Goal: Transaction & Acquisition: Purchase product/service

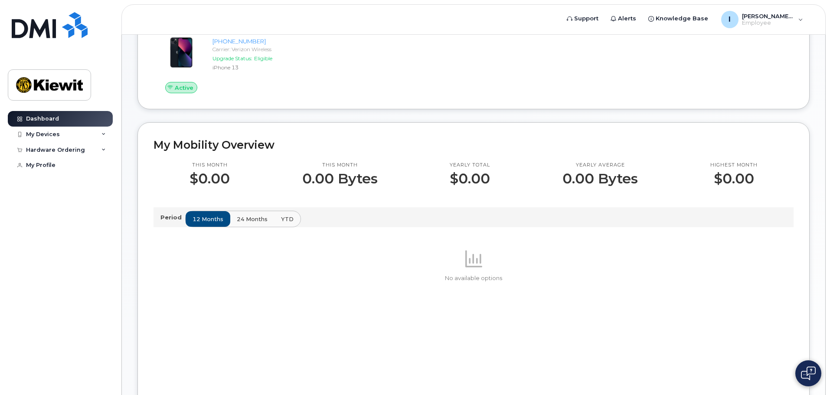
scroll to position [174, 0]
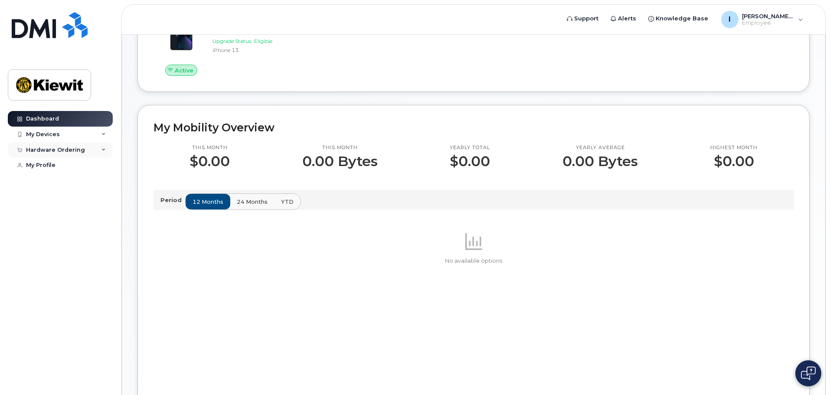
click at [82, 152] on div "Hardware Ordering" at bounding box center [60, 150] width 105 height 16
click at [60, 166] on div "New Order" at bounding box center [46, 166] width 33 height 8
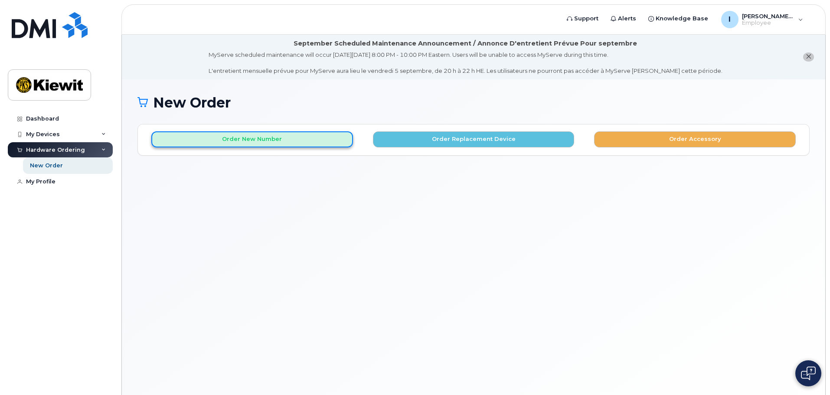
click at [269, 143] on button "Order New Number" at bounding box center [252, 139] width 202 height 16
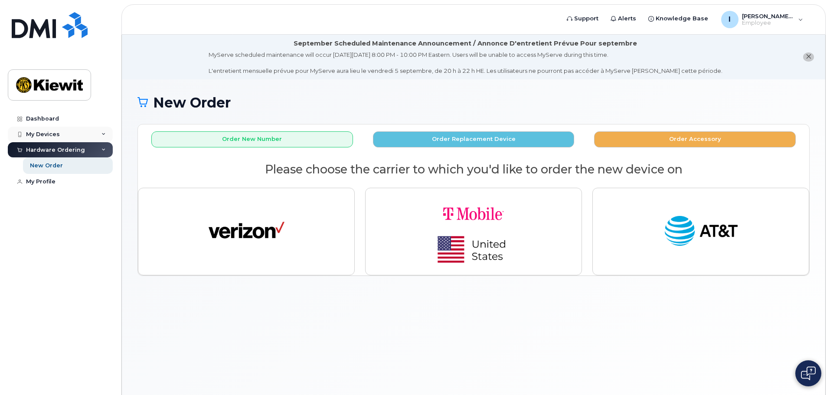
click at [70, 139] on div "My Devices" at bounding box center [60, 135] width 105 height 16
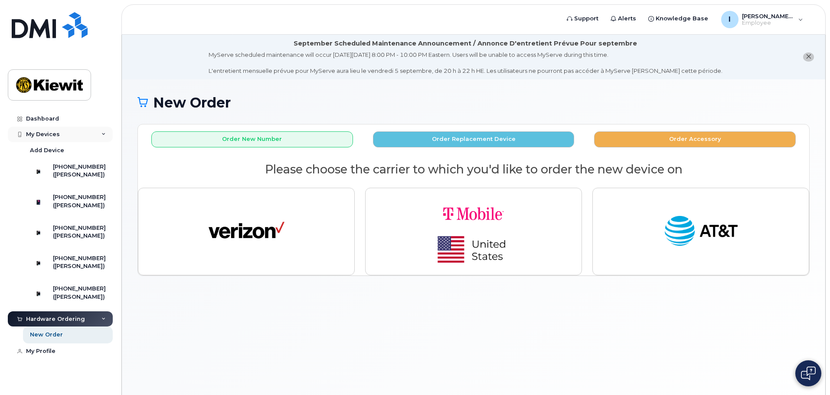
click at [83, 140] on div "My Devices" at bounding box center [60, 135] width 105 height 16
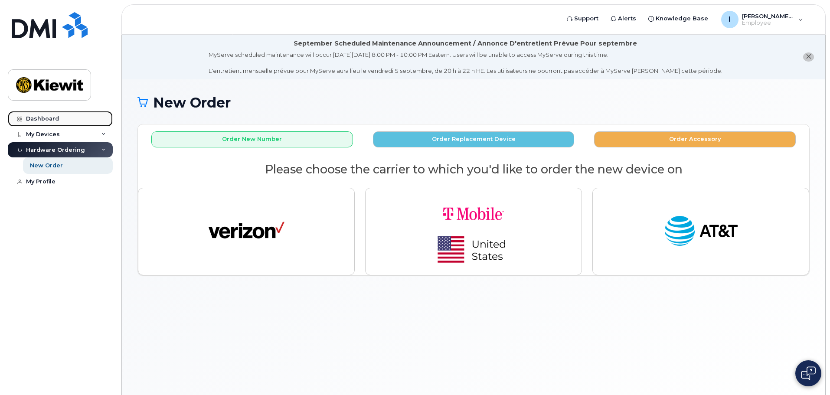
click at [78, 122] on link "Dashboard" at bounding box center [60, 119] width 105 height 16
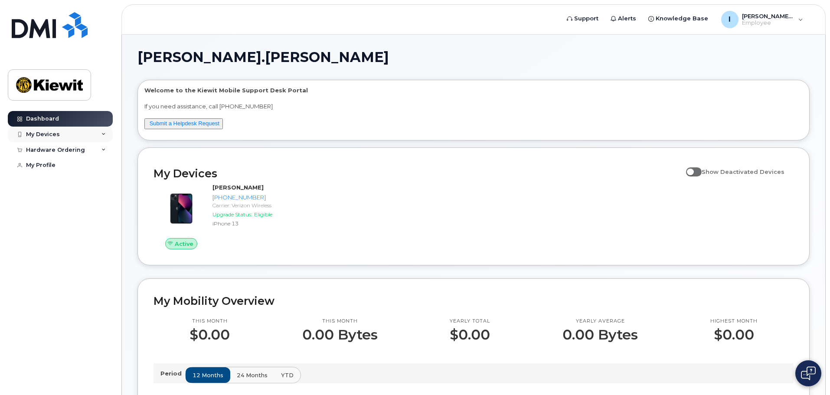
click at [88, 136] on div "My Devices" at bounding box center [60, 135] width 105 height 16
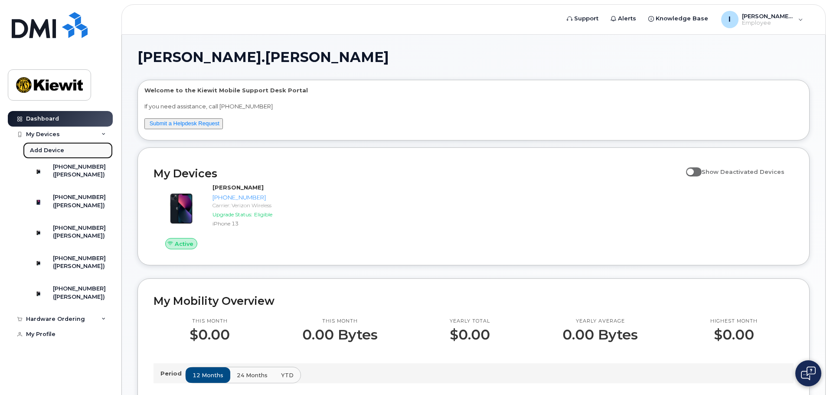
click at [49, 150] on div "Add Device" at bounding box center [47, 151] width 34 height 8
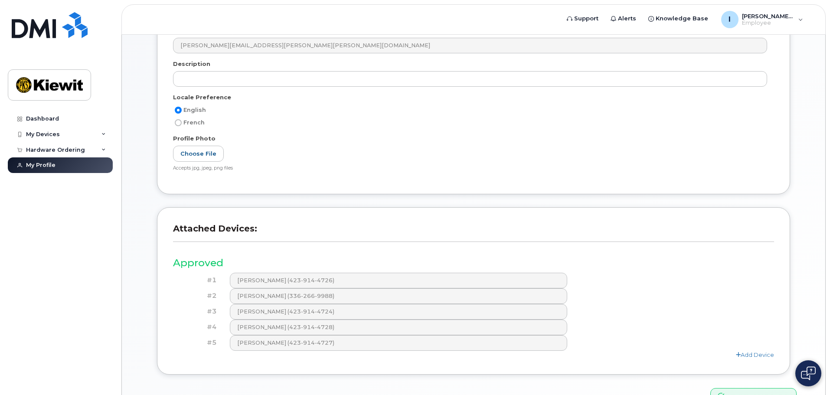
scroll to position [174, 0]
click at [60, 147] on div "Hardware Ordering" at bounding box center [55, 150] width 59 height 7
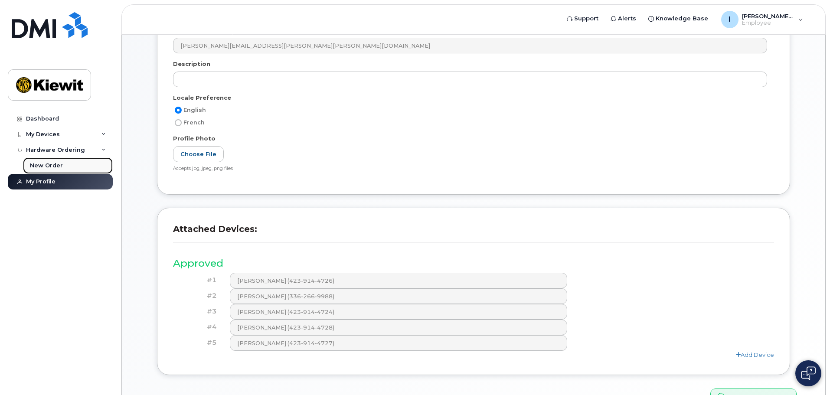
click at [56, 163] on div "New Order" at bounding box center [46, 166] width 33 height 8
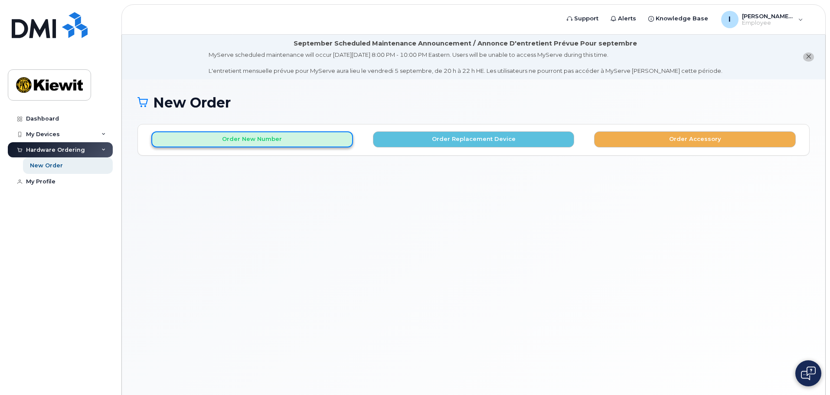
click at [244, 145] on button "Order New Number" at bounding box center [252, 139] width 202 height 16
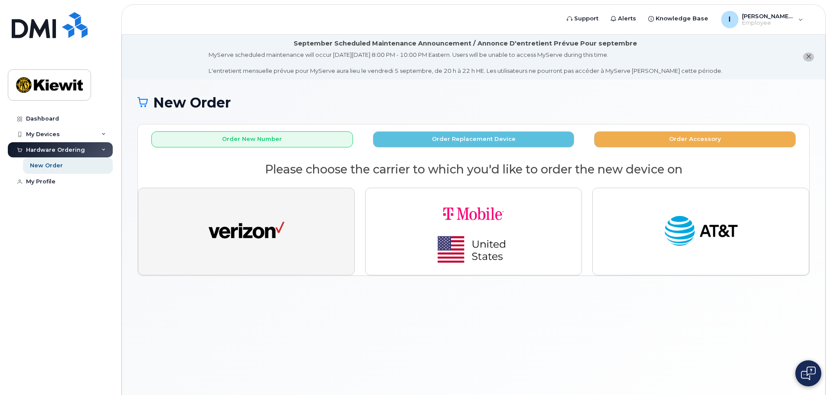
click at [286, 238] on button "button" at bounding box center [246, 232] width 217 height 88
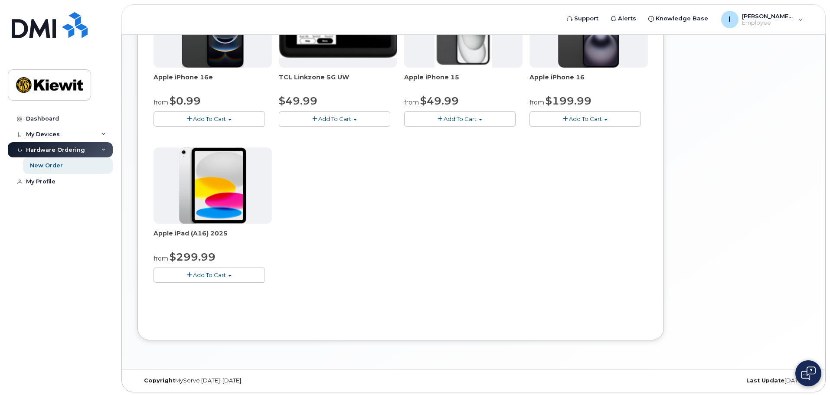
scroll to position [224, 0]
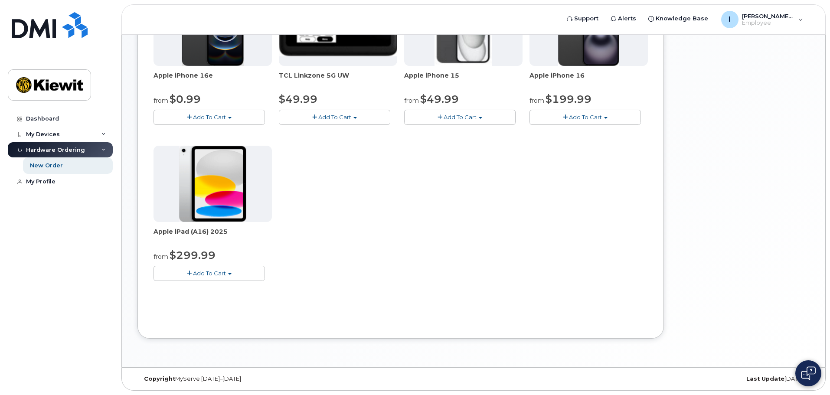
click at [227, 273] on button "Add To Cart" at bounding box center [209, 273] width 111 height 15
click at [223, 302] on link "$499.99 - Full Retail (128GB)" at bounding box center [216, 300] width 120 height 11
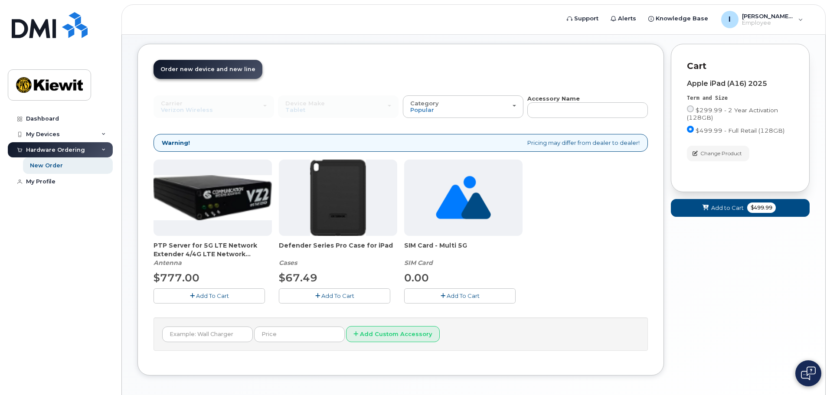
scroll to position [117, 0]
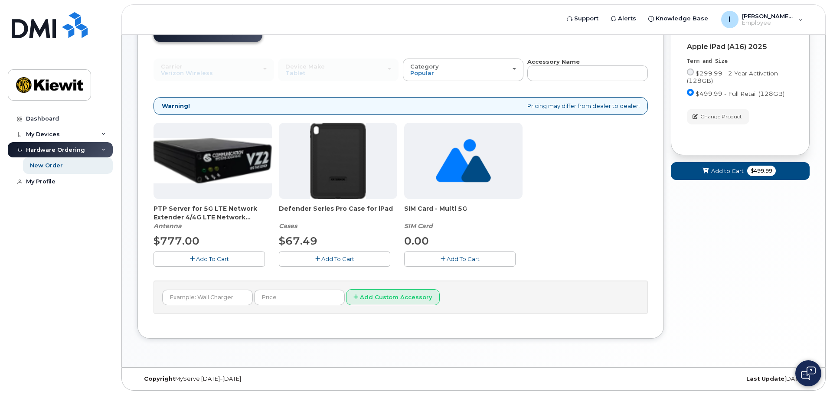
click at [326, 262] on span "Add To Cart" at bounding box center [337, 259] width 33 height 7
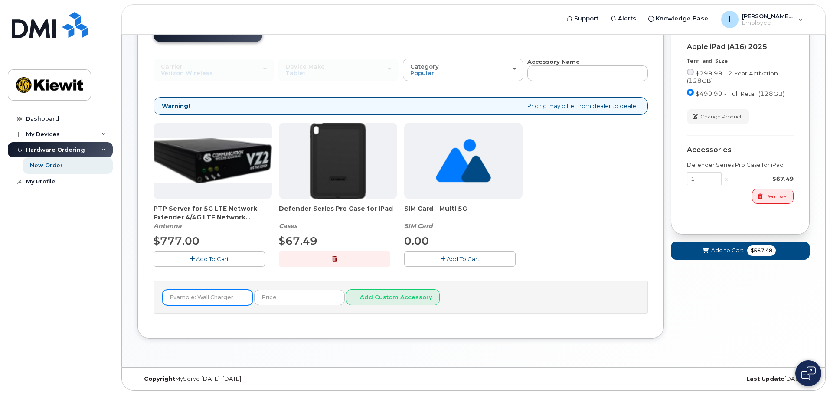
click at [237, 293] on input "text" at bounding box center [207, 298] width 91 height 16
click at [269, 292] on input "text" at bounding box center [299, 298] width 91 height 16
click at [346, 297] on button "Add Custom Accessory" at bounding box center [393, 297] width 94 height 16
click at [212, 305] on input "text" at bounding box center [207, 298] width 91 height 16
click at [202, 299] on input "text" at bounding box center [207, 298] width 91 height 16
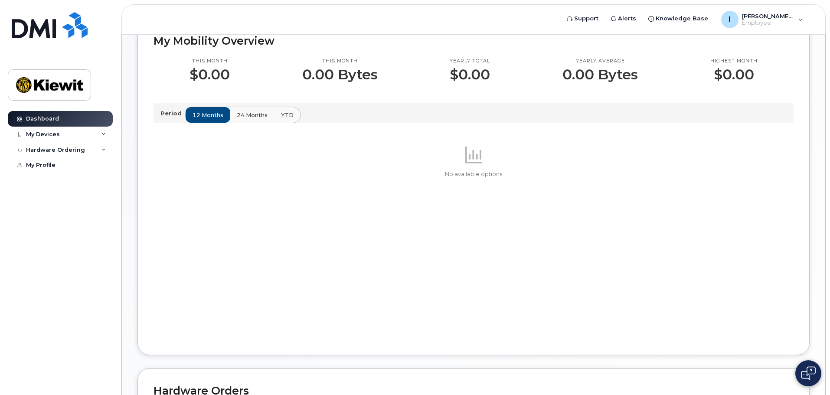
scroll to position [43, 0]
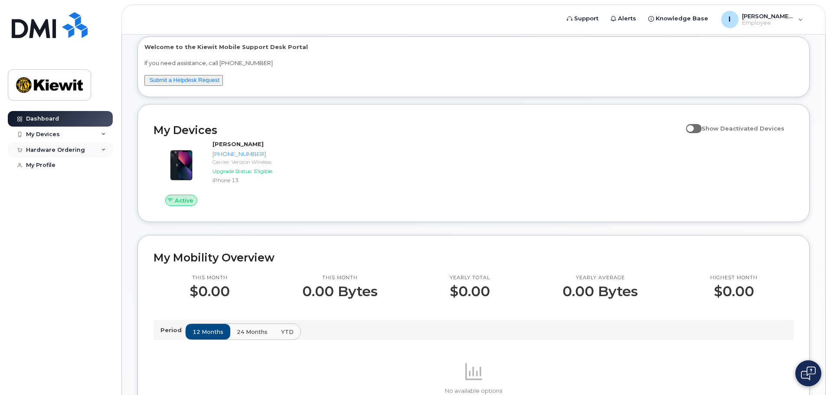
click at [69, 156] on div "Hardware Ordering" at bounding box center [60, 150] width 105 height 16
click at [62, 167] on link "New Order" at bounding box center [68, 165] width 90 height 16
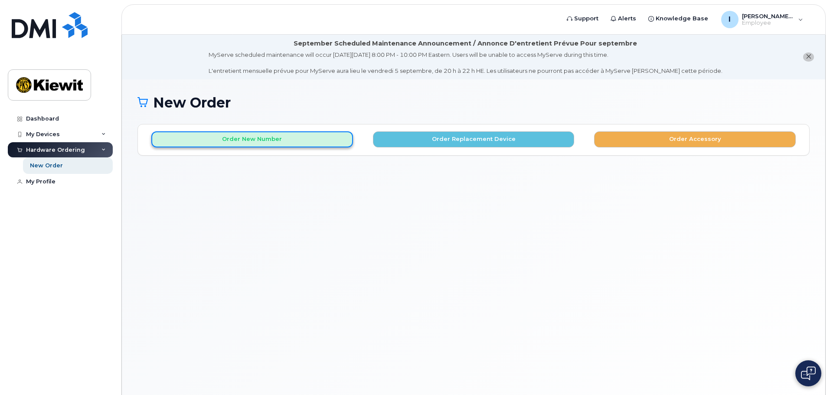
click at [295, 143] on button "Order New Number" at bounding box center [252, 139] width 202 height 16
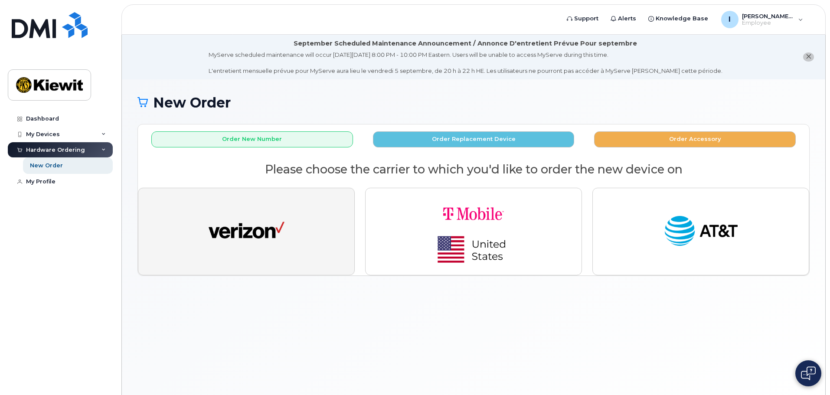
click at [289, 207] on button "button" at bounding box center [246, 232] width 217 height 88
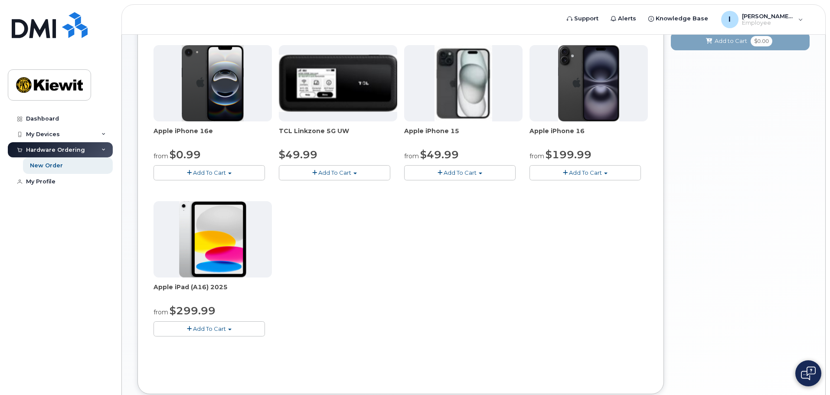
scroll to position [174, 0]
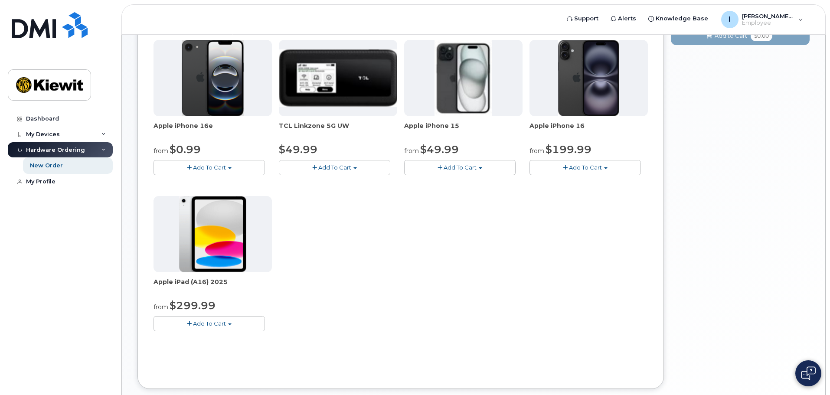
click at [202, 323] on span "Add To Cart" at bounding box center [209, 323] width 33 height 7
click at [210, 354] on link "$499.99 - Full Retail (128GB)" at bounding box center [216, 350] width 120 height 11
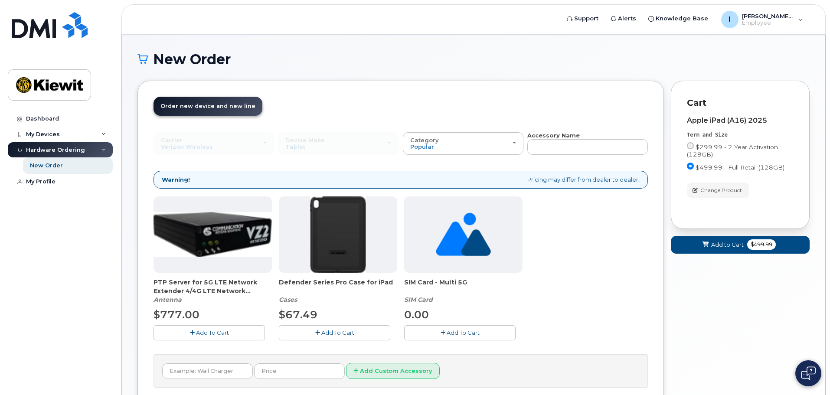
scroll to position [117, 0]
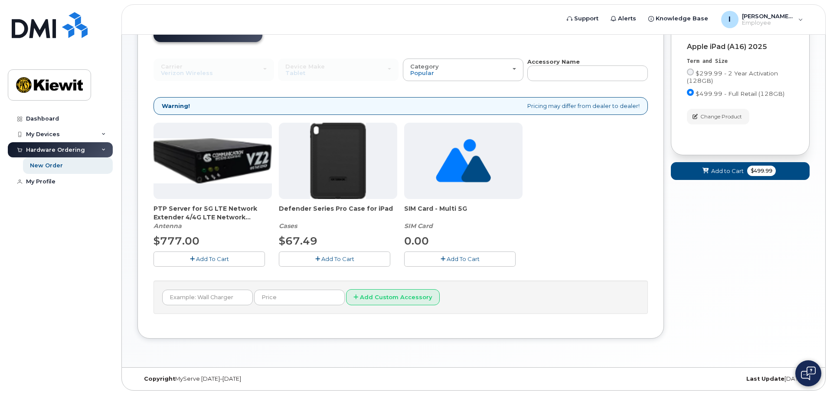
click at [333, 263] on button "Add To Cart" at bounding box center [334, 259] width 111 height 15
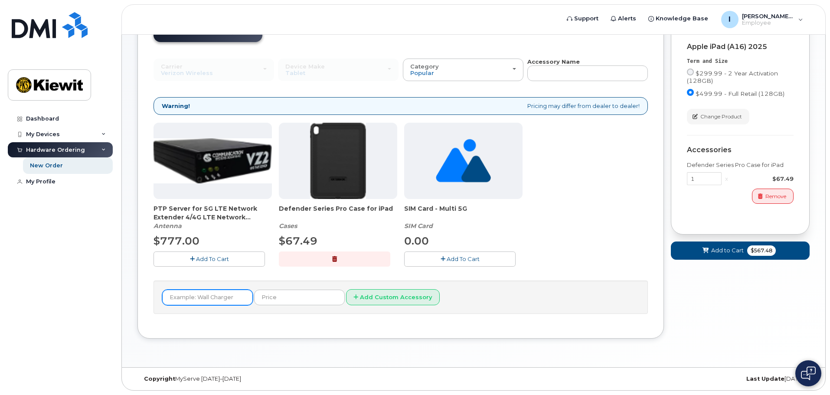
click at [201, 295] on input "text" at bounding box center [207, 298] width 91 height 16
click at [443, 254] on button "Add To Cart" at bounding box center [459, 259] width 111 height 15
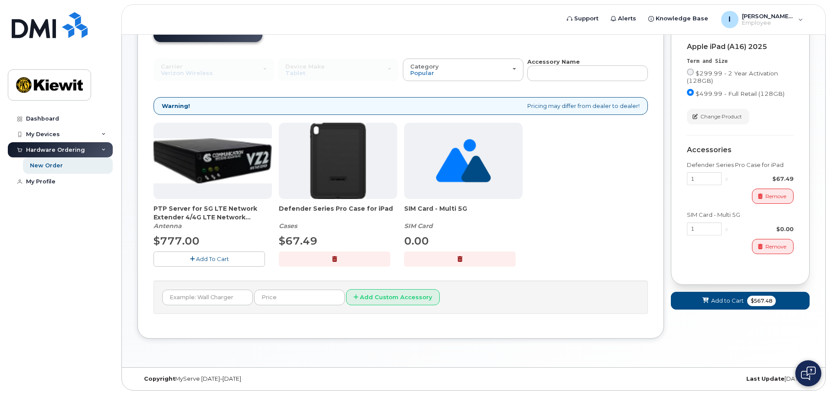
click at [454, 265] on button "button" at bounding box center [459, 259] width 111 height 15
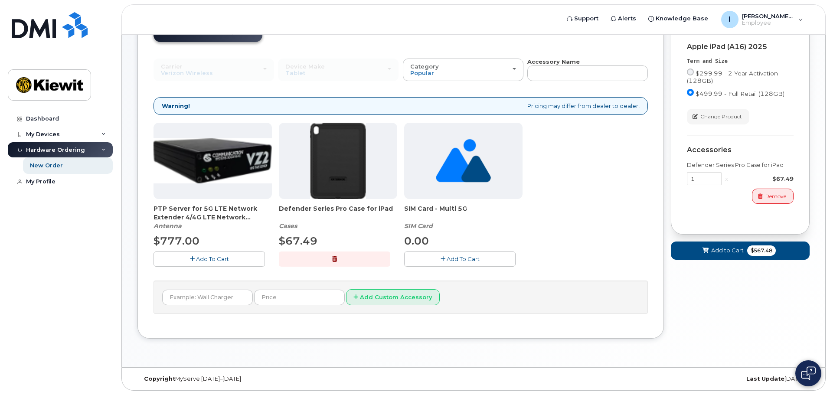
click at [435, 262] on button "Add To Cart" at bounding box center [459, 259] width 111 height 15
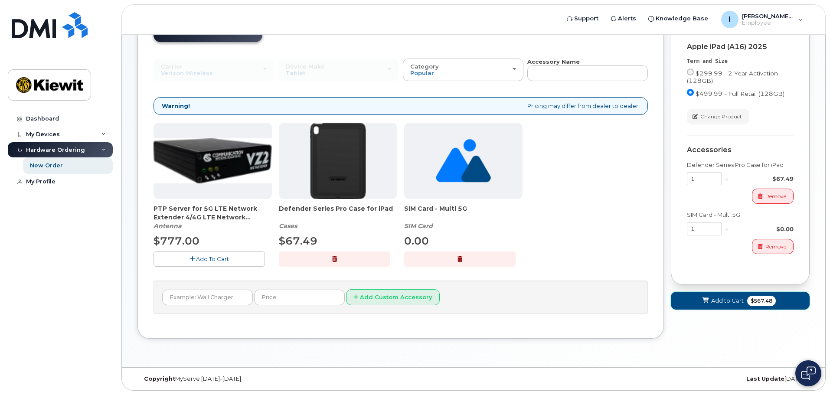
click at [758, 300] on span "$567.48" at bounding box center [762, 301] width 29 height 10
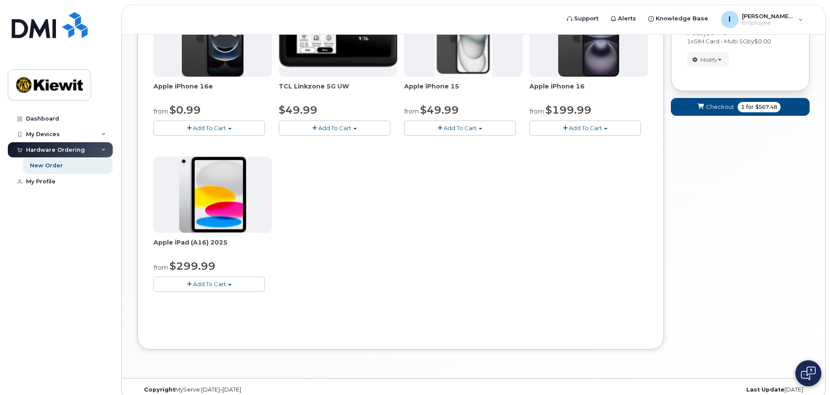
scroll to position [224, 0]
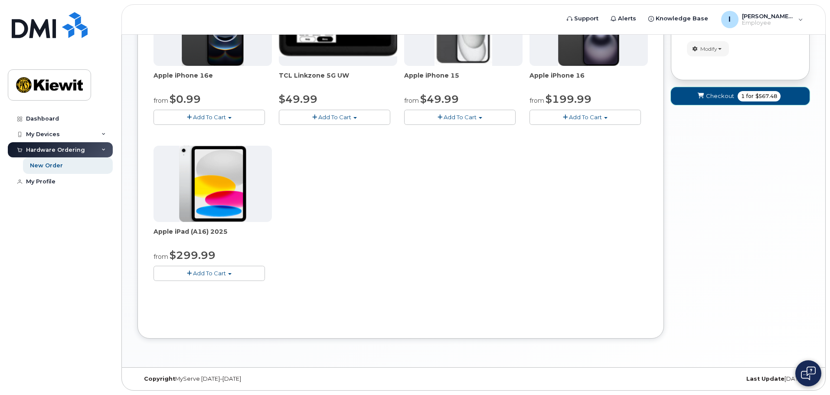
click at [730, 98] on span "Checkout" at bounding box center [720, 96] width 28 height 8
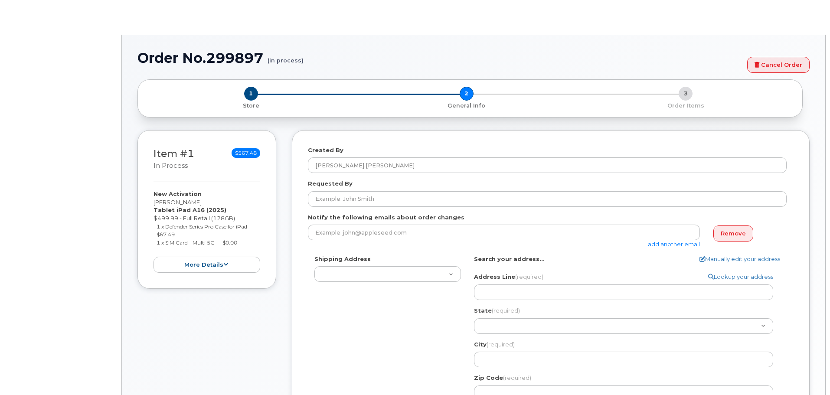
select select
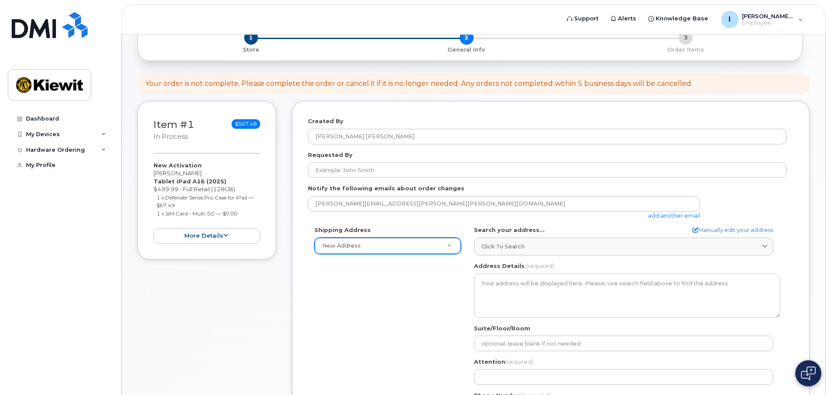
scroll to position [130, 0]
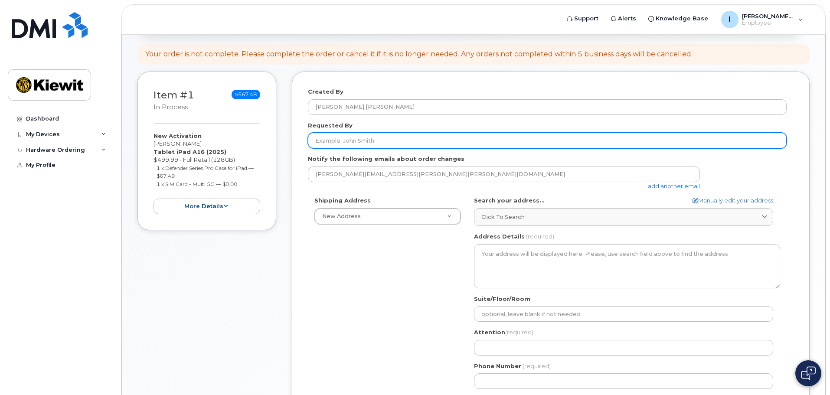
click at [377, 142] on input "Requested By" at bounding box center [547, 141] width 479 height 16
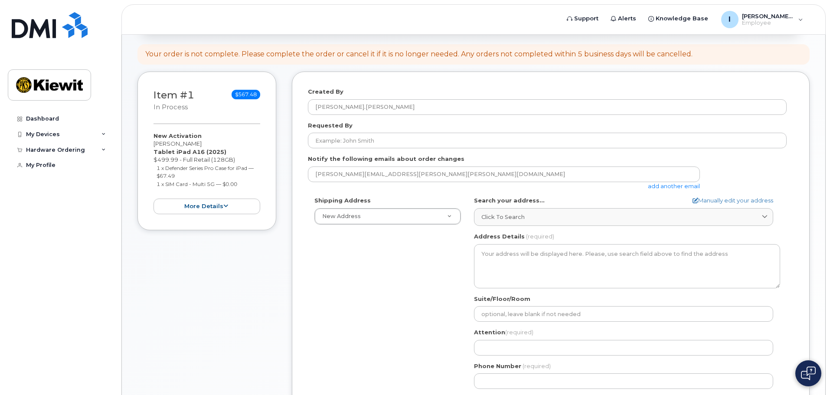
click at [369, 311] on div "Shipping Address New Address New Address AB Search your address... Manually edi…" at bounding box center [547, 296] width 479 height 199
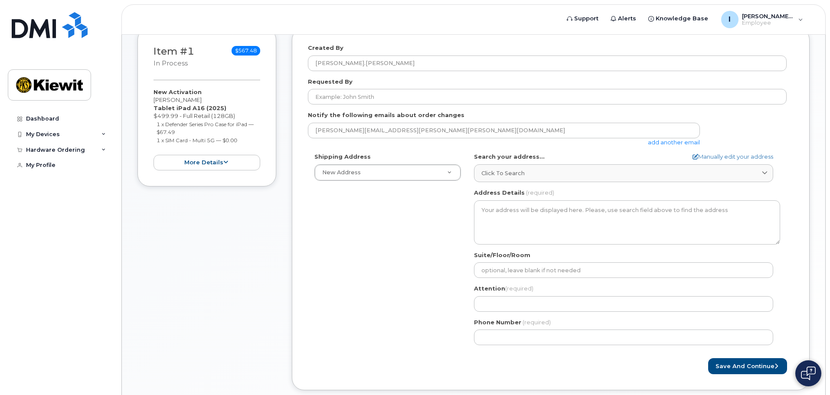
scroll to position [95, 0]
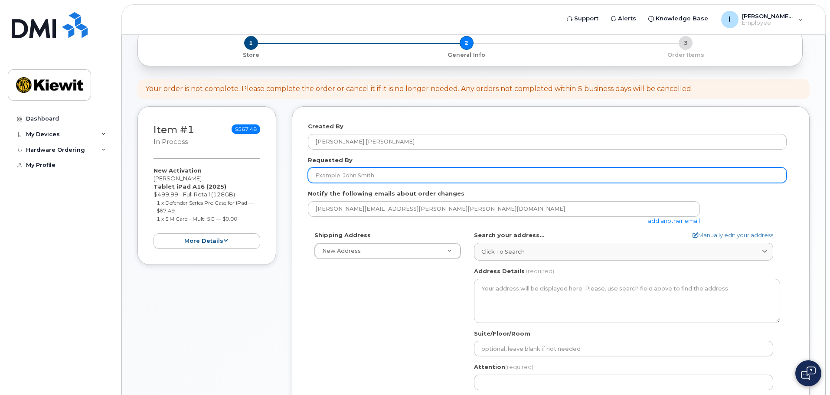
click at [364, 172] on input "Requested By" at bounding box center [547, 175] width 479 height 16
paste input "[PERSON_NAME]"
type input "[PERSON_NAME]"
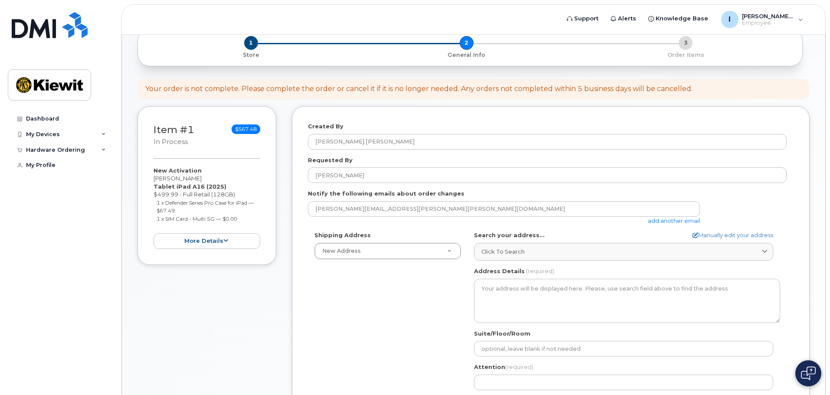
click at [368, 275] on div "Shipping Address New Address New Address AB Search your address... Manually edi…" at bounding box center [547, 330] width 479 height 199
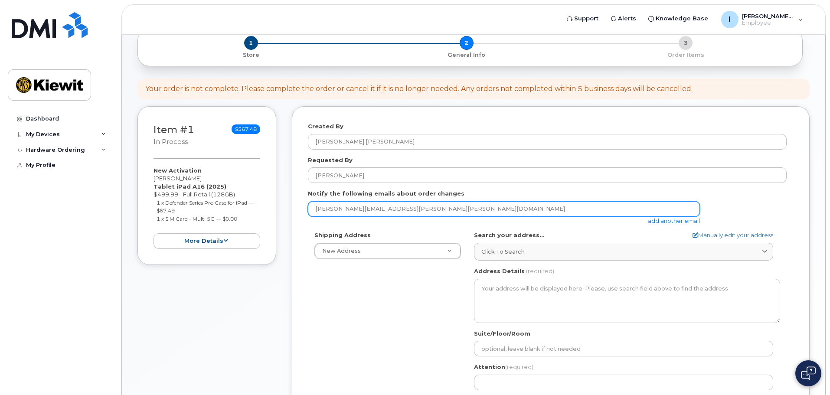
click at [388, 208] on input "[PERSON_NAME][EMAIL_ADDRESS][PERSON_NAME][PERSON_NAME][DOMAIN_NAME]" at bounding box center [504, 209] width 392 height 16
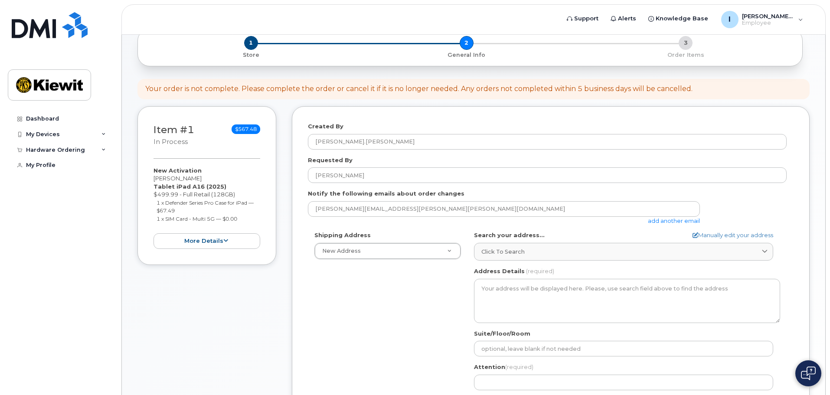
click at [344, 310] on div "Shipping Address New Address New Address AB Search your address... Manually edi…" at bounding box center [547, 330] width 479 height 199
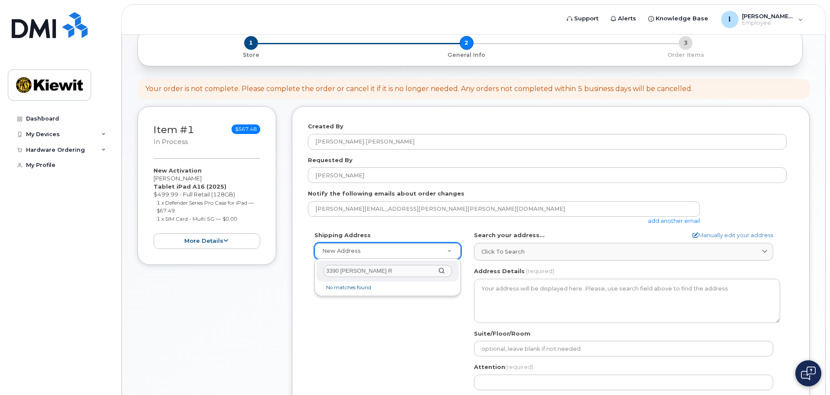
type input "[STREET_ADDRESS][PERSON_NAME]"
drag, startPoint x: 407, startPoint y: 272, endPoint x: 270, endPoint y: 259, distance: 136.9
click at [285, 270] on body "Support Alerts Knowledge Base I [PERSON_NAME].[PERSON_NAME] Employee English Fr…" at bounding box center [415, 215] width 830 height 621
type input "1"
select select
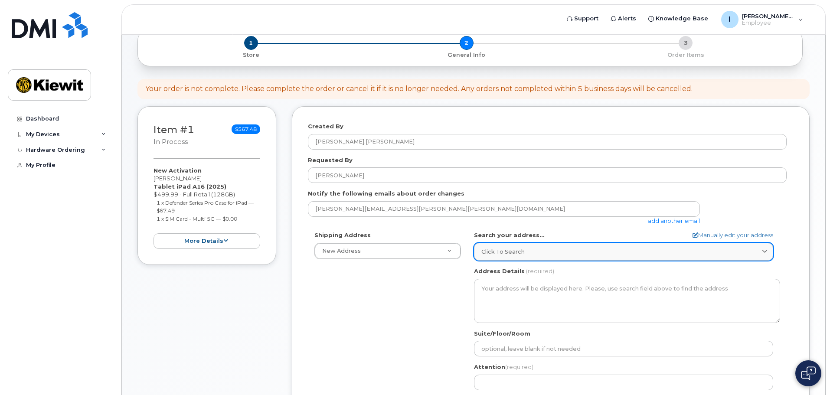
click at [500, 250] on span "Click to search" at bounding box center [503, 252] width 43 height 8
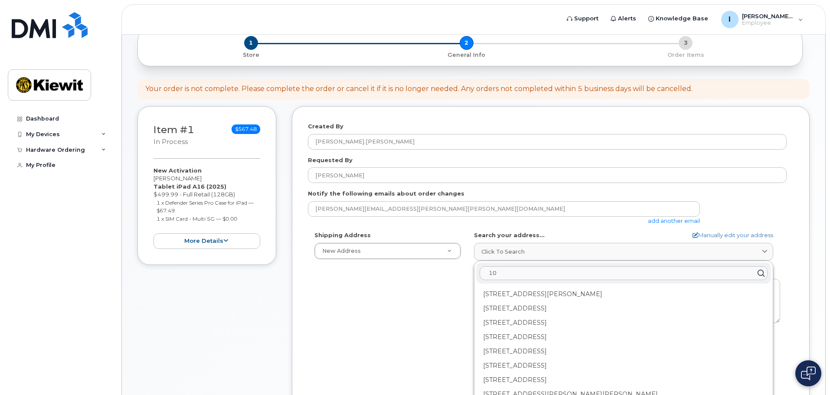
type input "1"
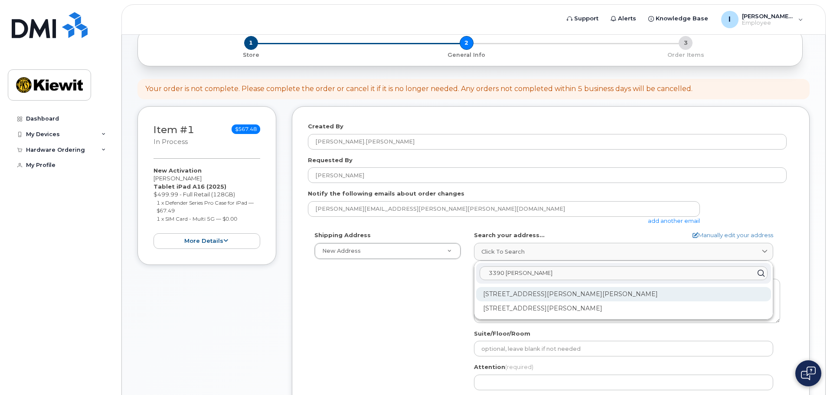
type input "3390 [PERSON_NAME]"
click at [577, 300] on div "[STREET_ADDRESS][PERSON_NAME][PERSON_NAME]" at bounding box center [623, 294] width 295 height 14
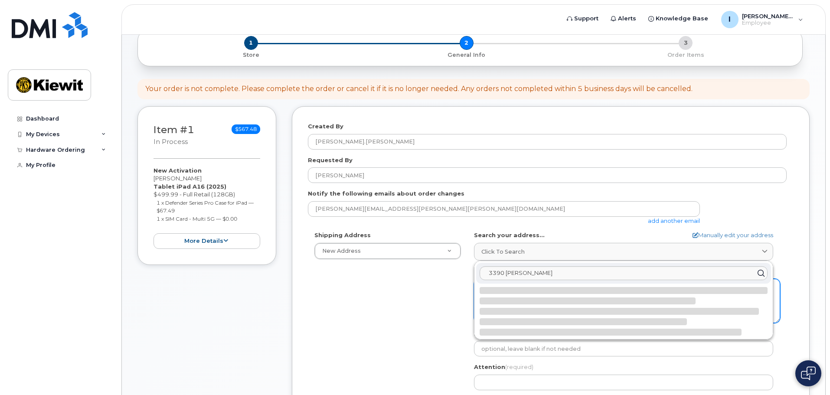
select select
type textarea "[STREET_ADDRESS][PERSON_NAME][PERSON_NAME]"
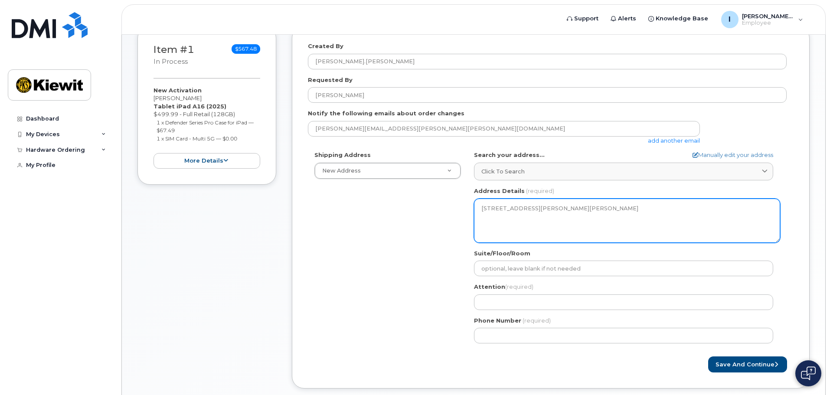
scroll to position [182, 0]
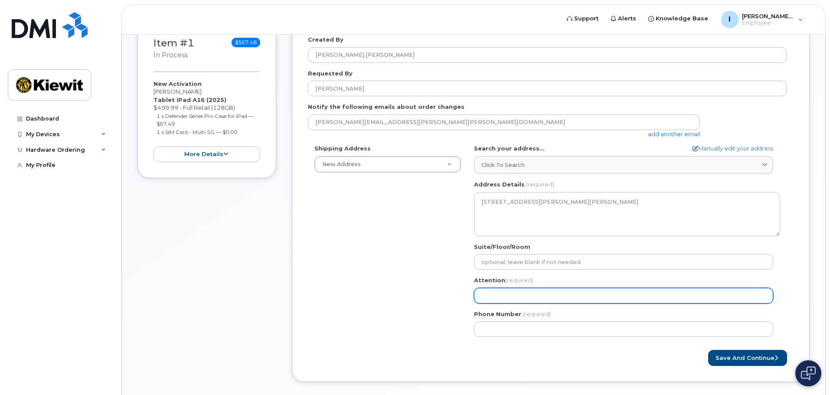
click at [561, 290] on input "Attention (required)" at bounding box center [623, 296] width 299 height 16
select select
type input "I"
select select
type input "Ia"
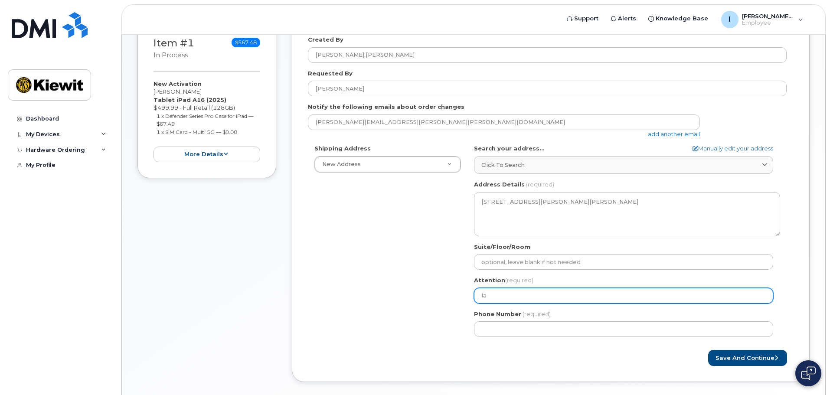
select select
type input "Ian"
select select
type input "Ian C"
select select
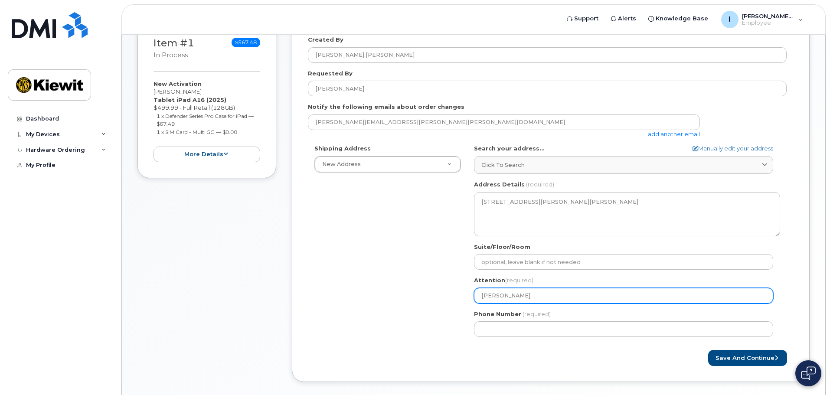
type input "Ian Cl"
select select
type input "Ian Cla"
select select
type input "Ian Clar"
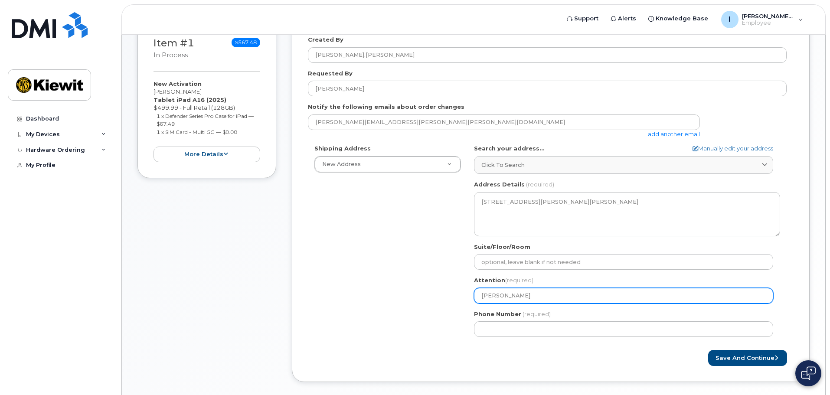
select select
type input "[PERSON_NAME]"
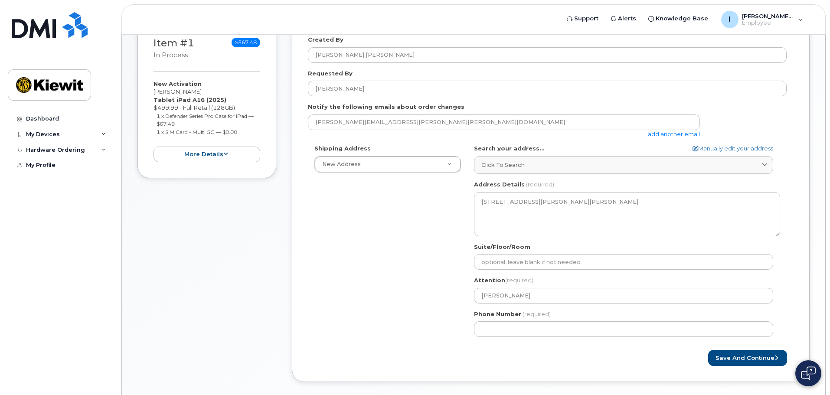
drag, startPoint x: 408, startPoint y: 314, endPoint x: 424, endPoint y: 314, distance: 15.6
click at [408, 314] on div "Shipping Address New Address New Address FL Fort Pierce Search your address... …" at bounding box center [547, 243] width 479 height 199
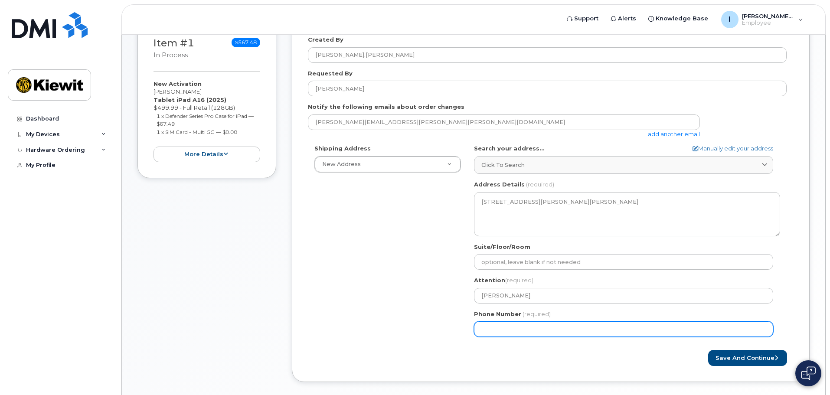
click at [513, 329] on input "Phone Number" at bounding box center [623, 329] width 299 height 16
type input "3362669988"
select select
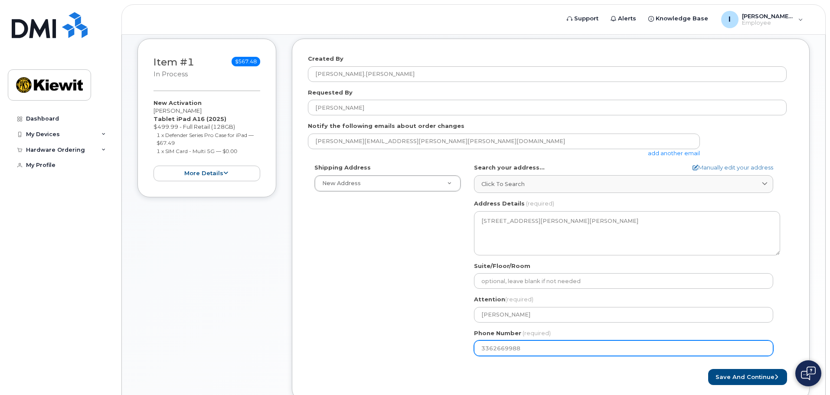
scroll to position [226, 0]
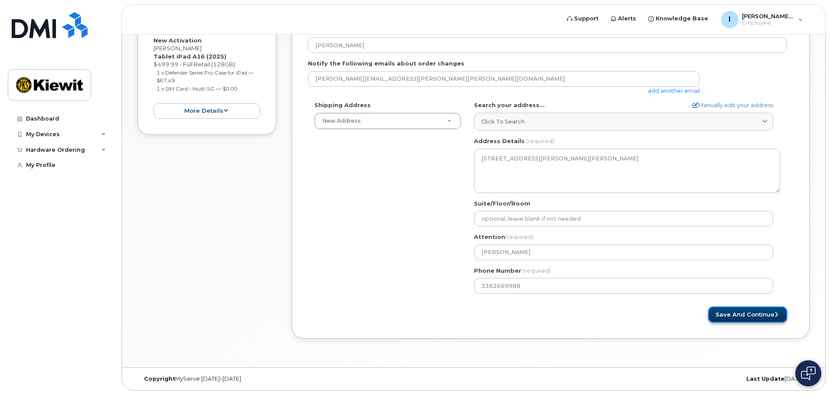
click at [756, 317] on button "Save and Continue" at bounding box center [747, 315] width 79 height 16
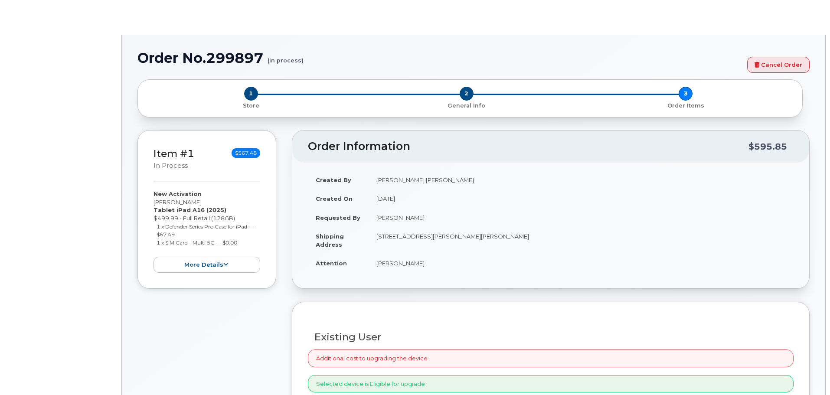
radio input "true"
type input "2173664"
select select
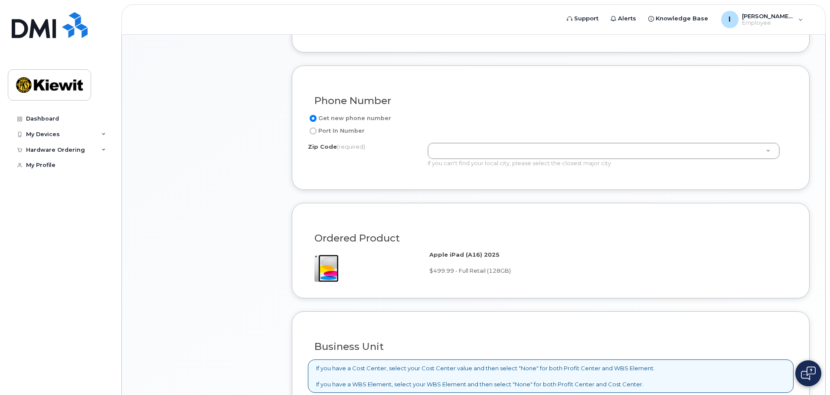
scroll to position [434, 0]
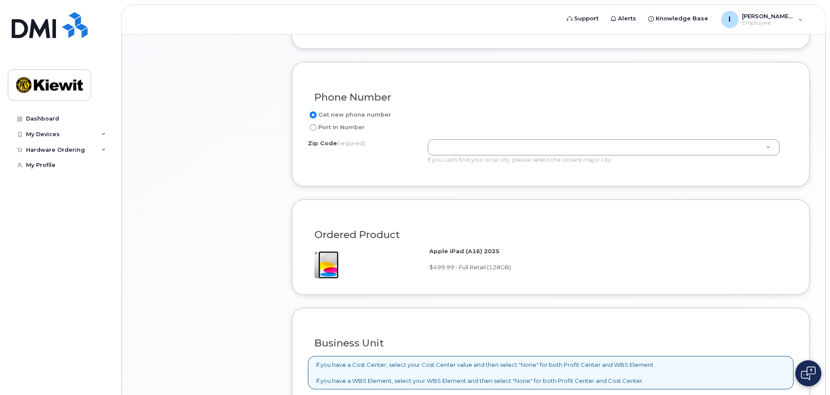
click at [332, 129] on label "Port In Number" at bounding box center [336, 127] width 57 height 10
click at [317, 129] on input "Port In Number" at bounding box center [313, 127] width 7 height 7
radio input "true"
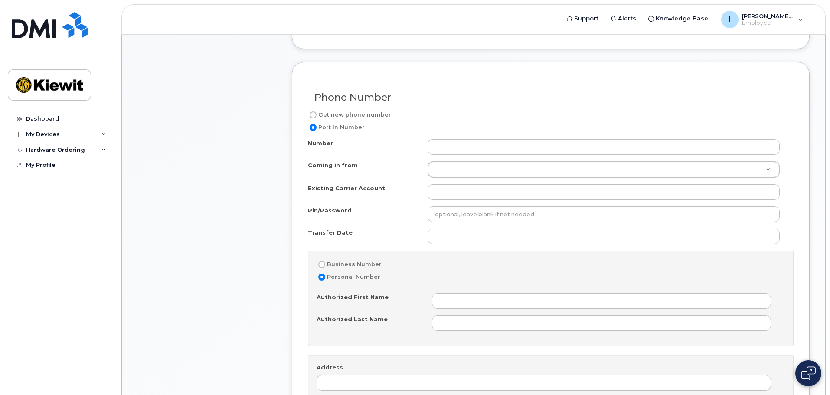
click at [323, 109] on div "Phone Number" at bounding box center [551, 94] width 486 height 32
click at [321, 110] on label "Get new phone number" at bounding box center [349, 115] width 83 height 10
click at [317, 111] on input "Get new phone number" at bounding box center [313, 114] width 7 height 7
radio input "true"
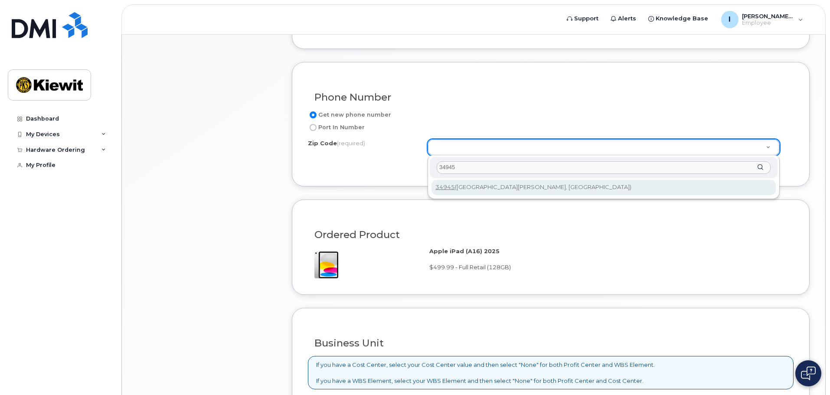
type input "34945"
type input "34945 ([GEOGRAPHIC_DATA][PERSON_NAME], [GEOGRAPHIC_DATA])"
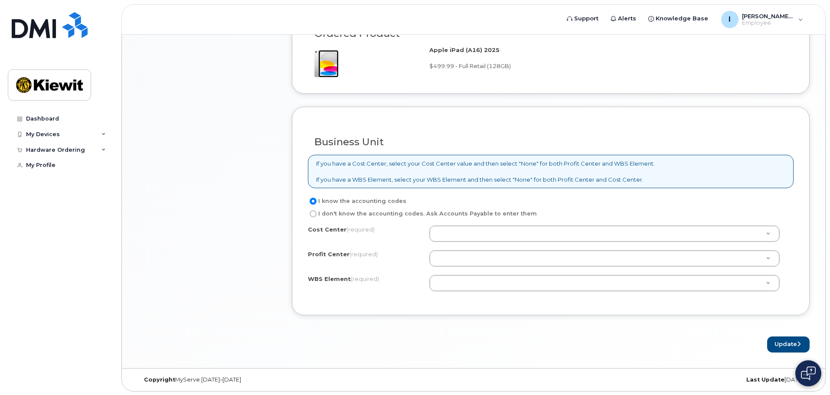
scroll to position [636, 0]
click at [324, 214] on label "I don't know the accounting codes. Ask Accounts Payable to enter them" at bounding box center [422, 213] width 229 height 10
click at [312, 214] on input "I don't know the accounting codes. Ask Accounts Payable to enter them" at bounding box center [313, 213] width 7 height 7
radio input "true"
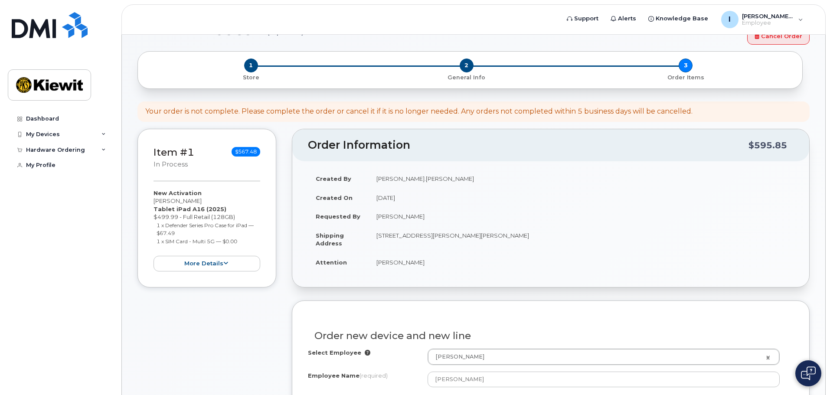
scroll to position [0, 0]
